Goal: Task Accomplishment & Management: Use online tool/utility

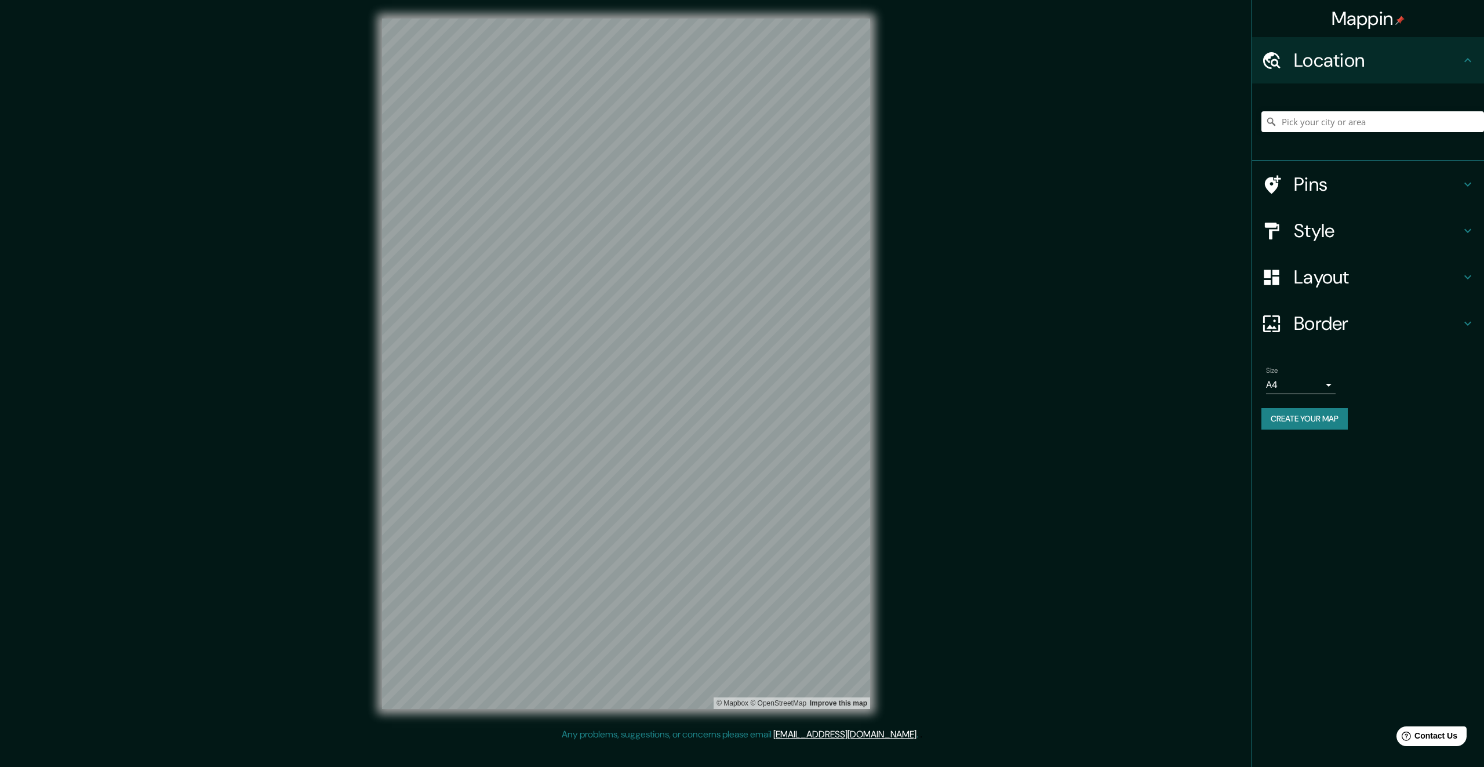
click at [1328, 110] on div at bounding box center [1373, 122] width 223 height 58
click at [1321, 115] on input "Pick your city or area" at bounding box center [1373, 121] width 223 height 21
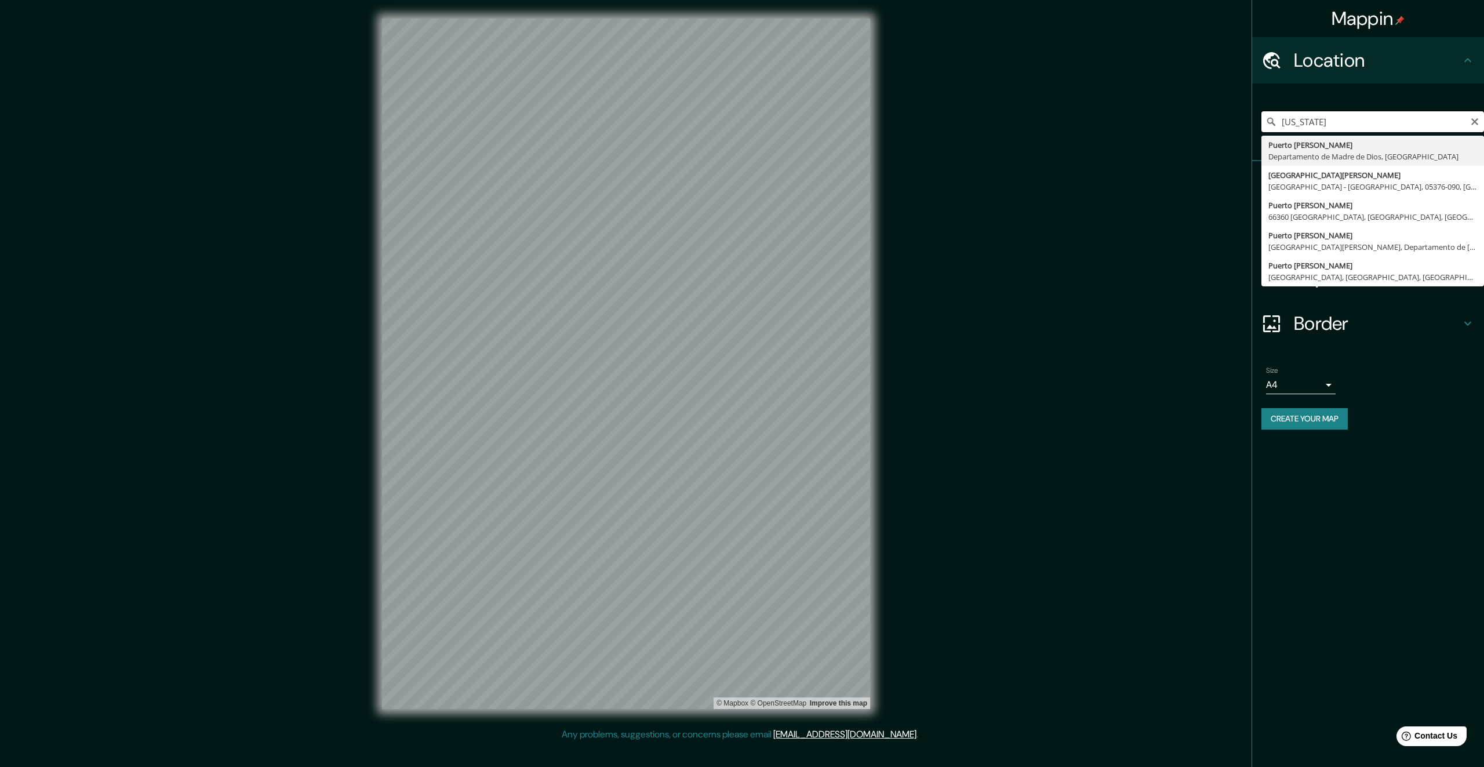
click at [1351, 117] on input "[US_STATE]" at bounding box center [1373, 121] width 223 height 21
type input "[GEOGRAPHIC_DATA][PERSON_NAME], Departamento de [GEOGRAPHIC_DATA], [GEOGRAPHIC_…"
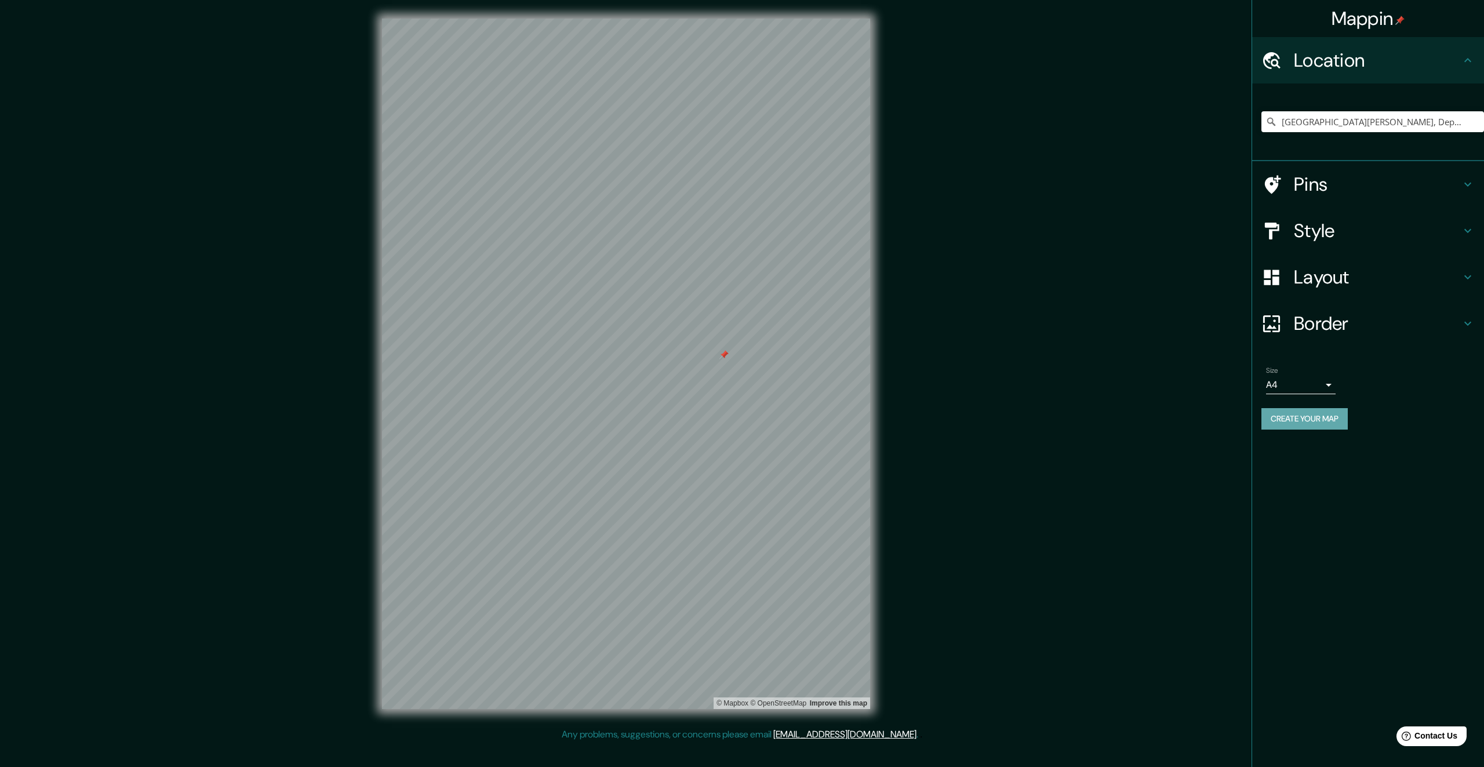
click at [1312, 421] on button "Create your map" at bounding box center [1305, 418] width 86 height 21
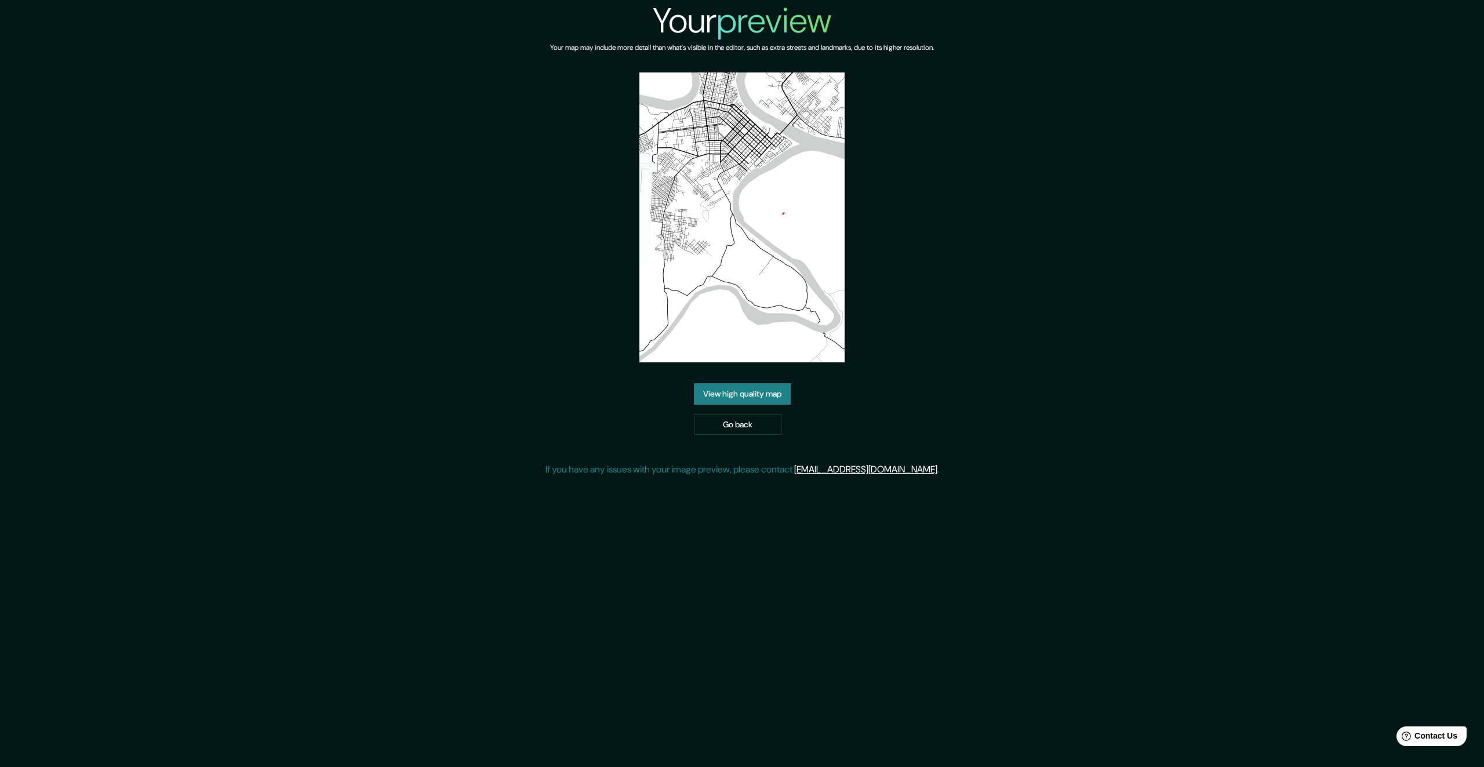
drag, startPoint x: 725, startPoint y: 284, endPoint x: 928, endPoint y: 334, distance: 208.5
click at [928, 334] on div "Your preview Your map may include more detail than what's visible in the editor…" at bounding box center [743, 243] width 394 height 486
click at [757, 394] on link "View high quality map" at bounding box center [742, 393] width 97 height 21
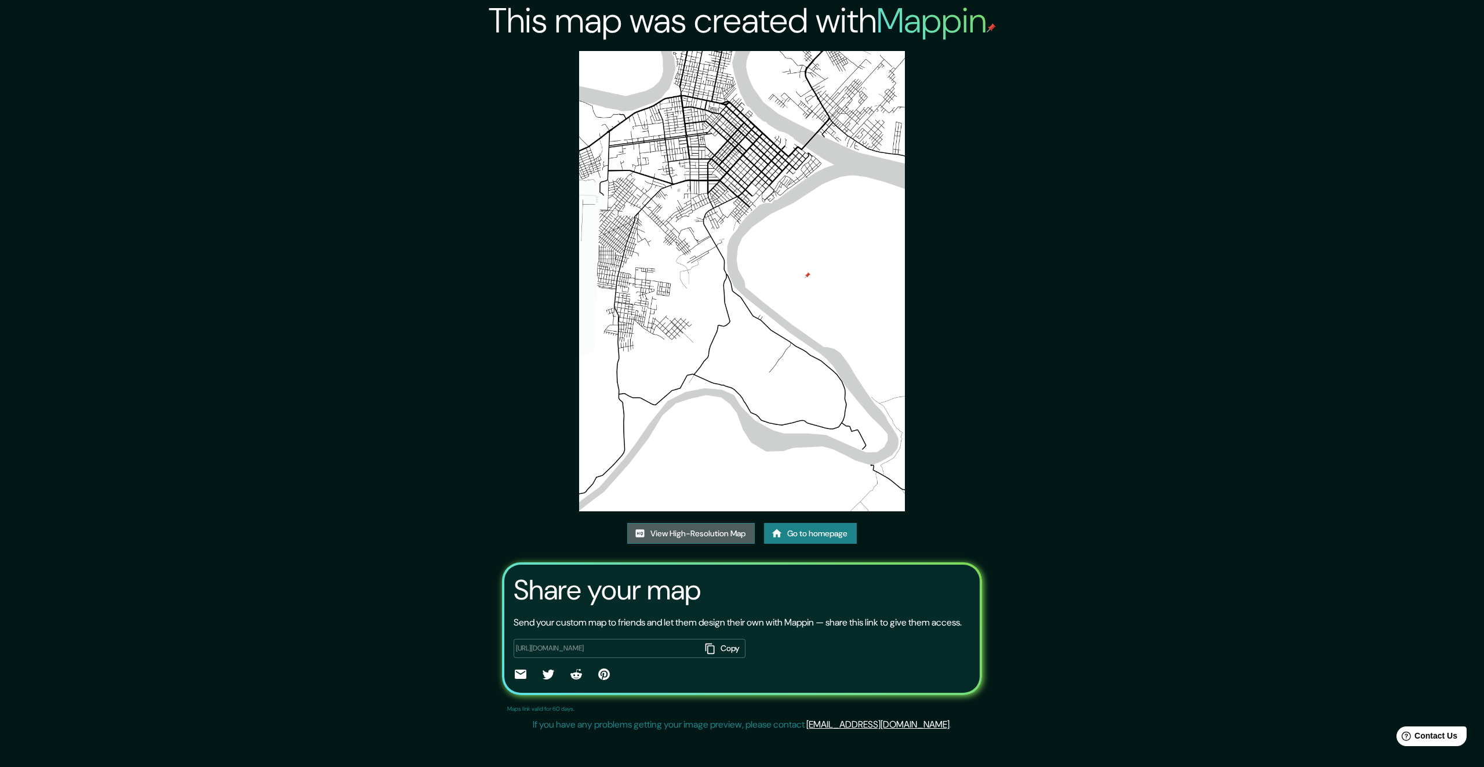
drag, startPoint x: 797, startPoint y: 441, endPoint x: 694, endPoint y: 532, distance: 137.2
click at [694, 532] on link "View High-Resolution Map" at bounding box center [691, 533] width 128 height 21
